Goal: Ask a question

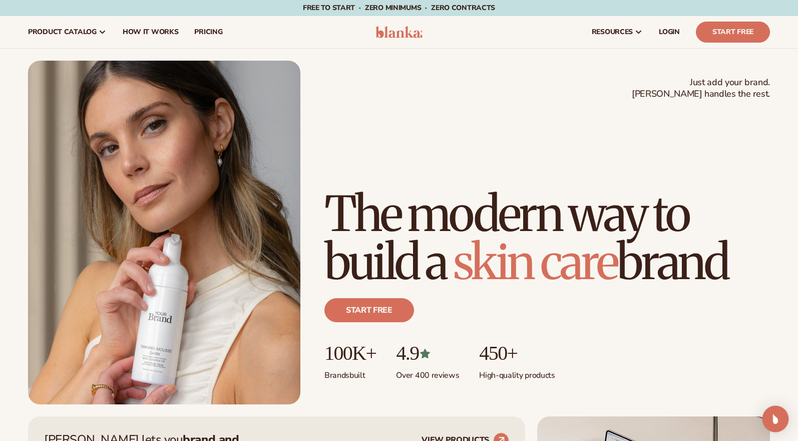
click at [781, 415] on img "Open Intercom Messenger" at bounding box center [775, 418] width 13 height 13
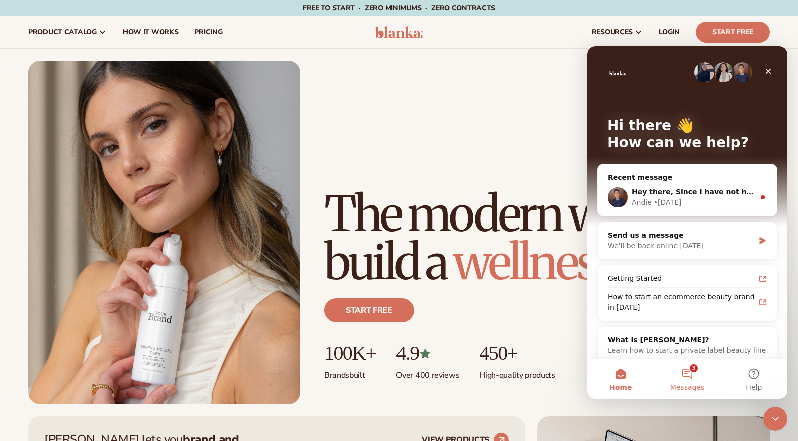
click at [689, 377] on button "3 Messages" at bounding box center [687, 379] width 67 height 40
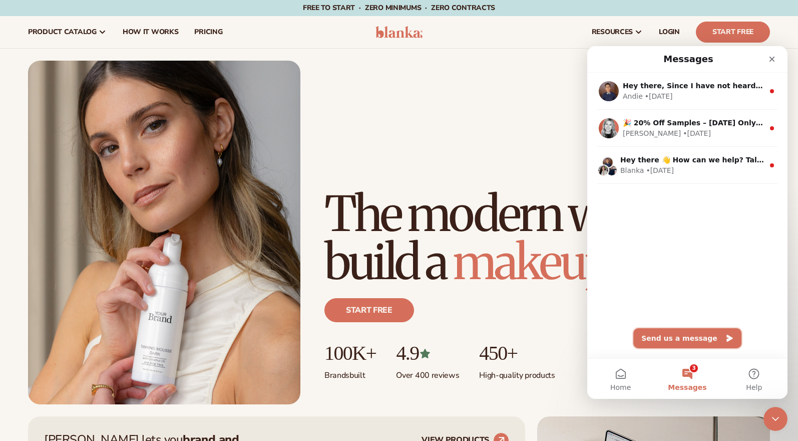
click at [692, 346] on button "Send us a message" at bounding box center [688, 338] width 108 height 20
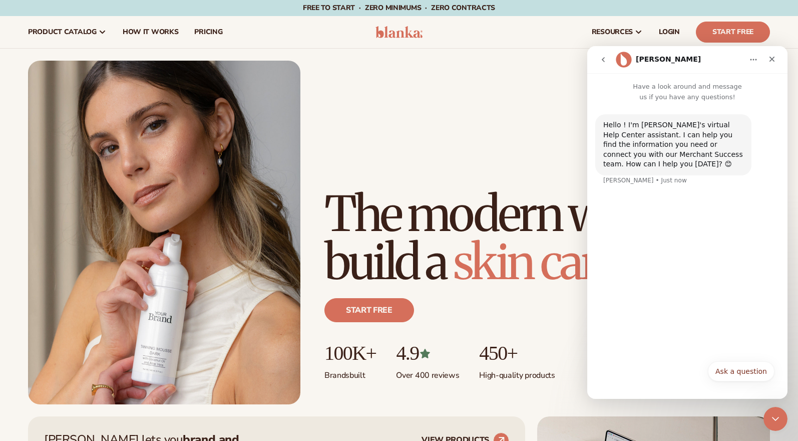
click at [608, 58] on button "go back" at bounding box center [603, 59] width 19 height 19
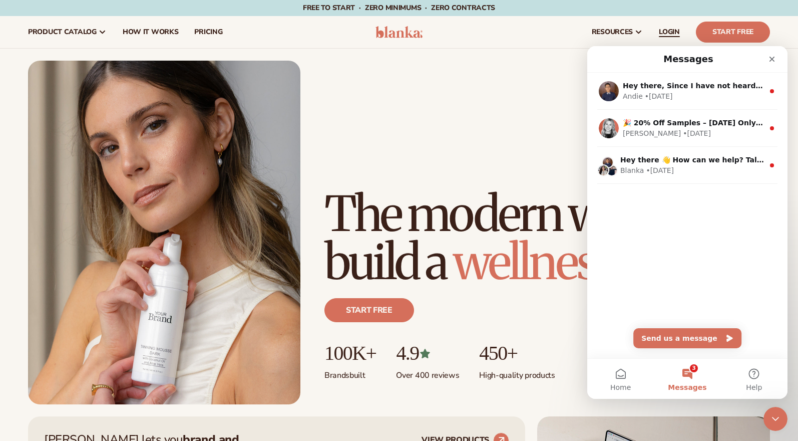
click at [676, 25] on link "LOGIN" at bounding box center [669, 32] width 37 height 32
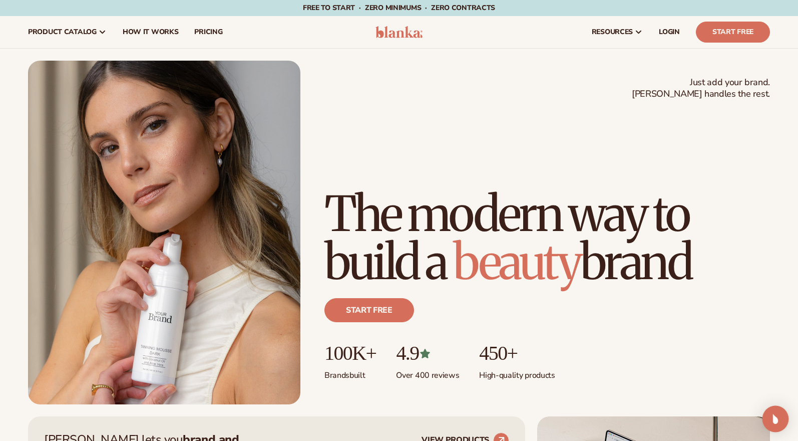
click at [771, 413] on div "Open Intercom Messenger" at bounding box center [776, 419] width 27 height 27
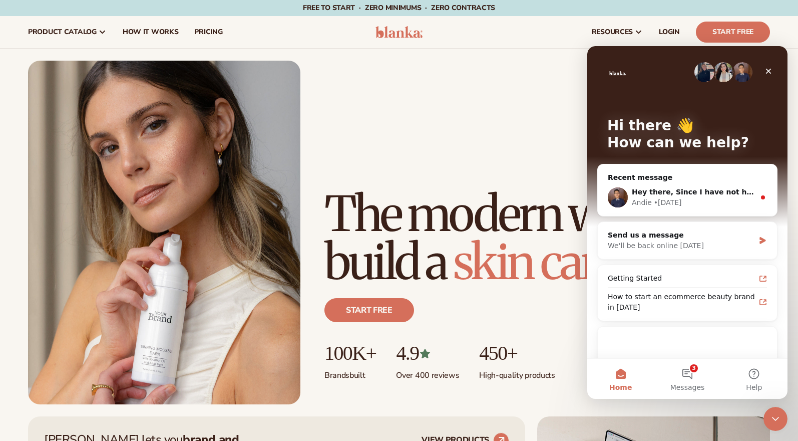
click at [620, 385] on span "Home" at bounding box center [621, 387] width 23 height 7
click at [675, 378] on button "3 Messages" at bounding box center [687, 379] width 67 height 40
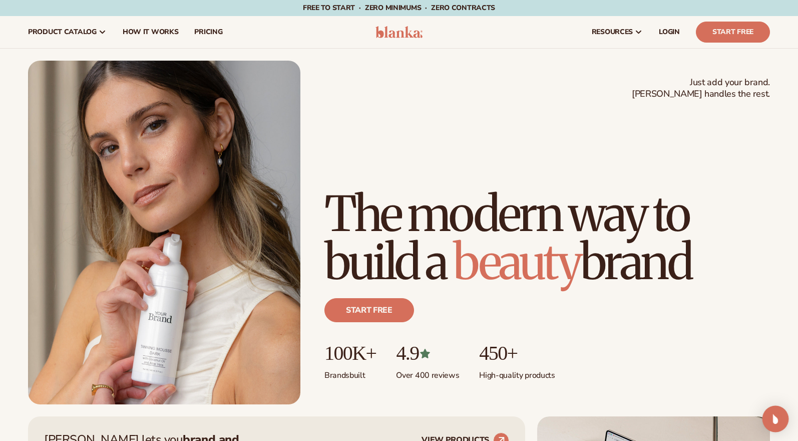
click at [774, 415] on img "Open Intercom Messenger" at bounding box center [775, 418] width 13 height 13
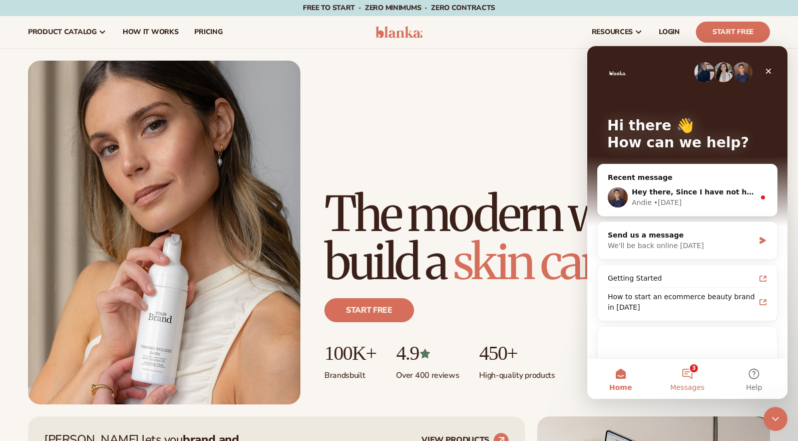
click at [681, 375] on button "3 Messages" at bounding box center [687, 379] width 67 height 40
